Goal: Task Accomplishment & Management: Use online tool/utility

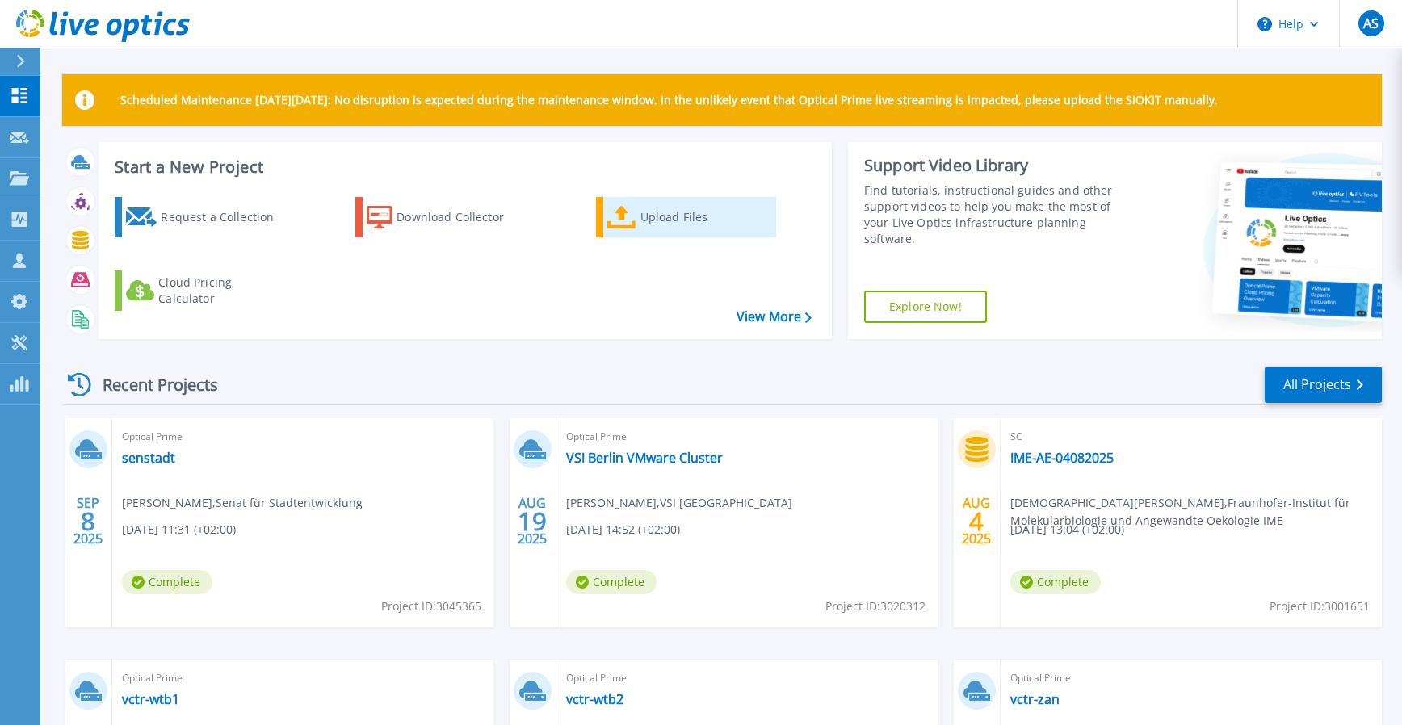
click at [697, 218] on div "Upload Files" at bounding box center [704, 217] width 129 height 32
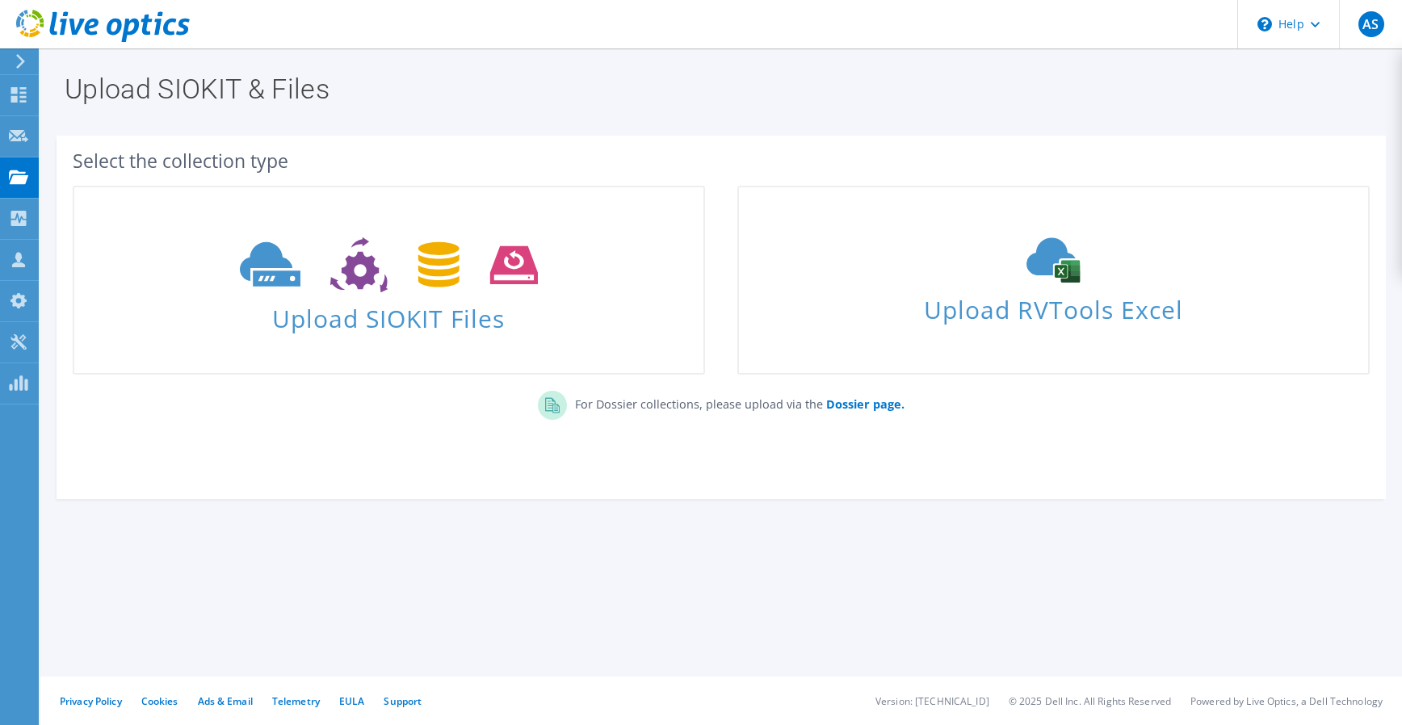
click at [175, 449] on div "Select the collection type Upload SIOKIT Files" at bounding box center [721, 309] width 1329 height 331
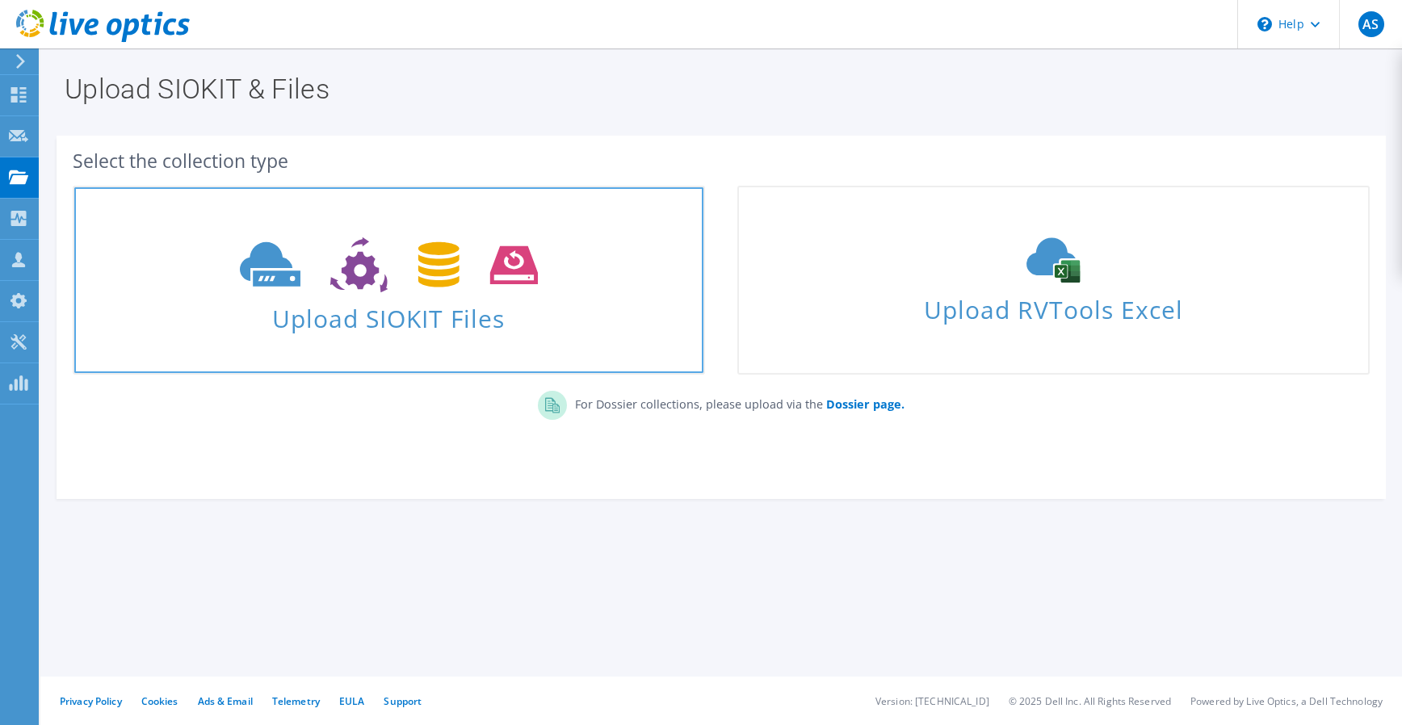
click at [304, 272] on icon at bounding box center [389, 265] width 298 height 56
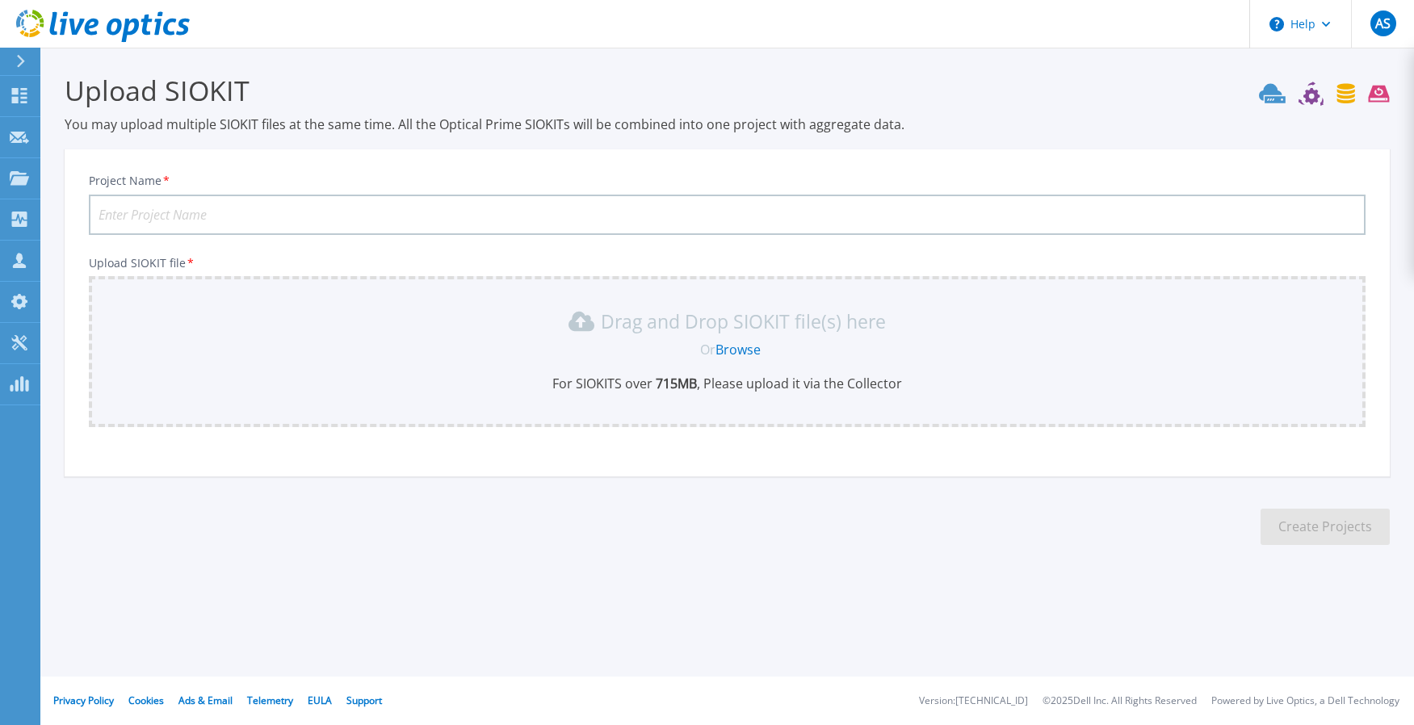
click at [358, 212] on input "Project Name *" at bounding box center [727, 215] width 1276 height 40
type input "SenStadt Planung Pure"
click at [748, 353] on link "Browse" at bounding box center [737, 350] width 45 height 18
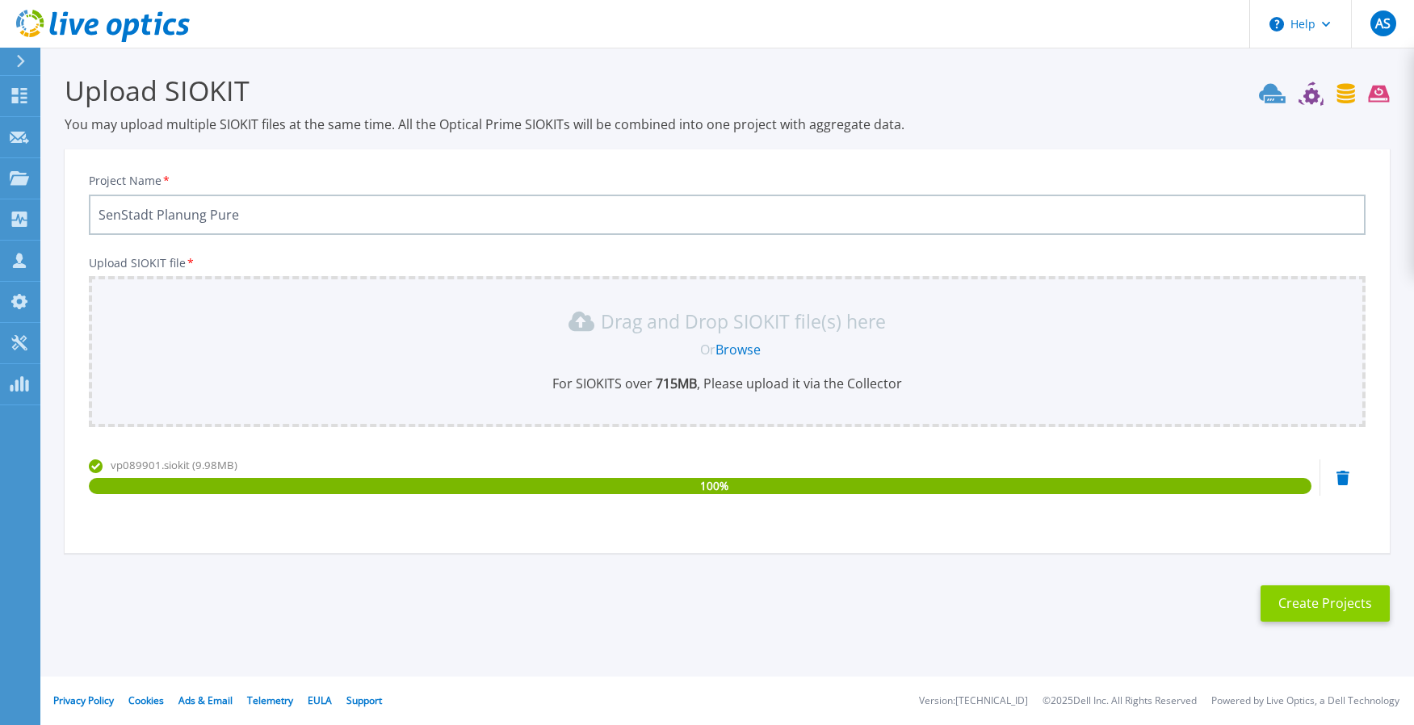
click at [1350, 614] on button "Create Projects" at bounding box center [1324, 603] width 129 height 36
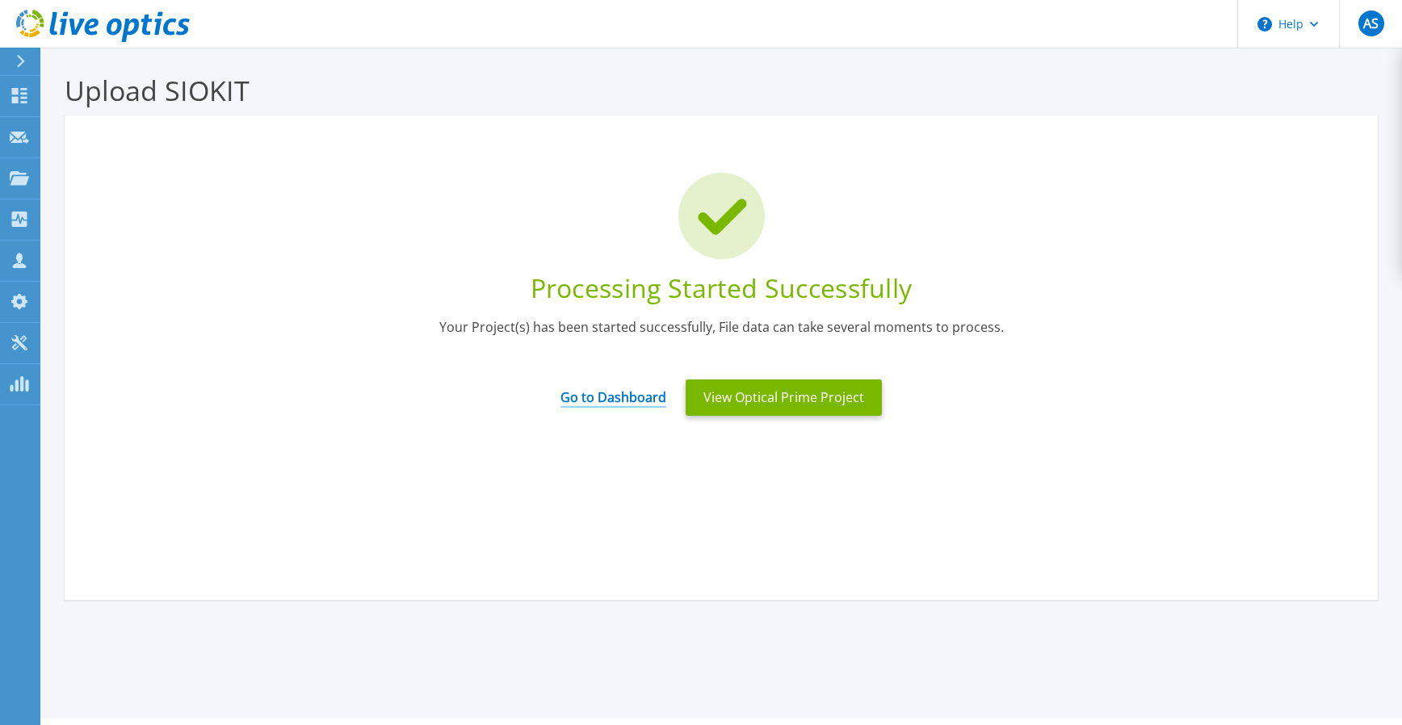
click at [623, 404] on link "Go to Dashboard" at bounding box center [613, 391] width 106 height 31
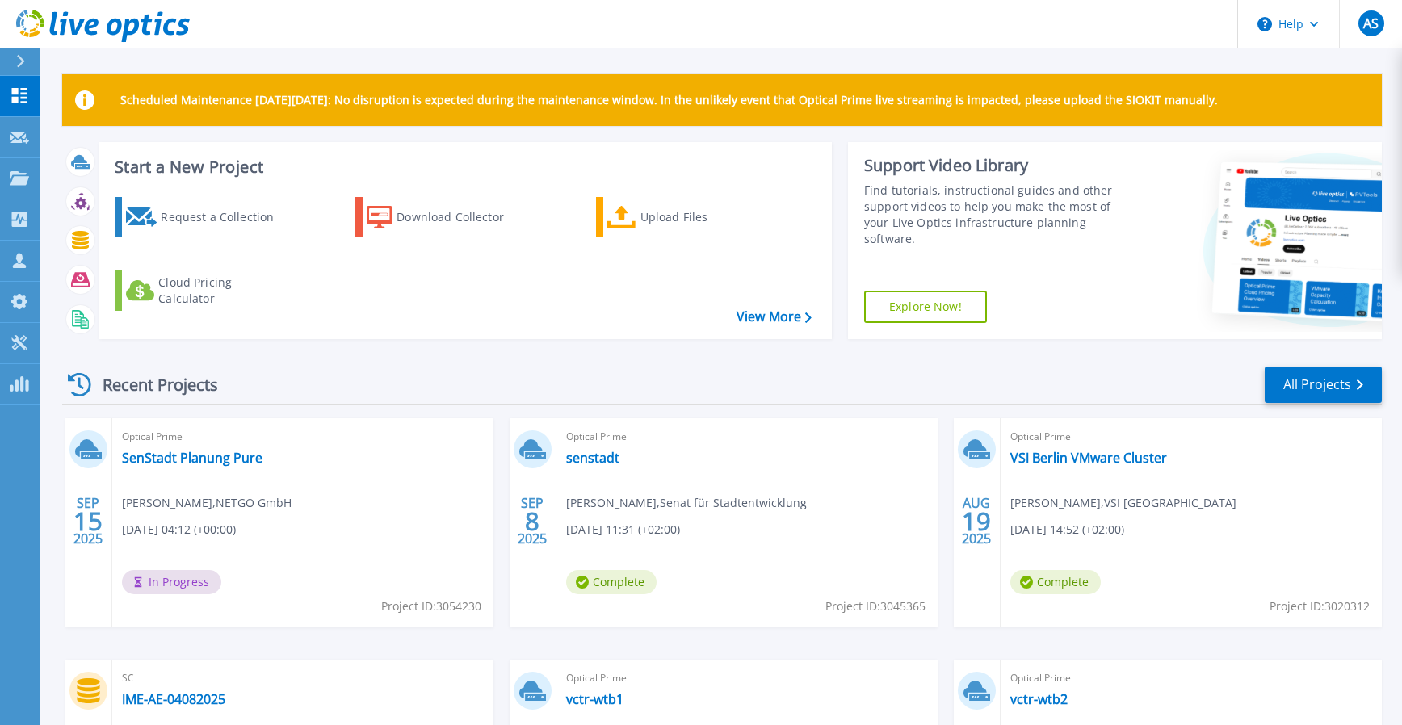
click at [116, 612] on div "Optical Prime SenStadt Planung Pure [PERSON_NAME] , NETGO GmbH [DATE] 04:12 (+0…" at bounding box center [302, 522] width 381 height 209
